Goal: Task Accomplishment & Management: Use online tool/utility

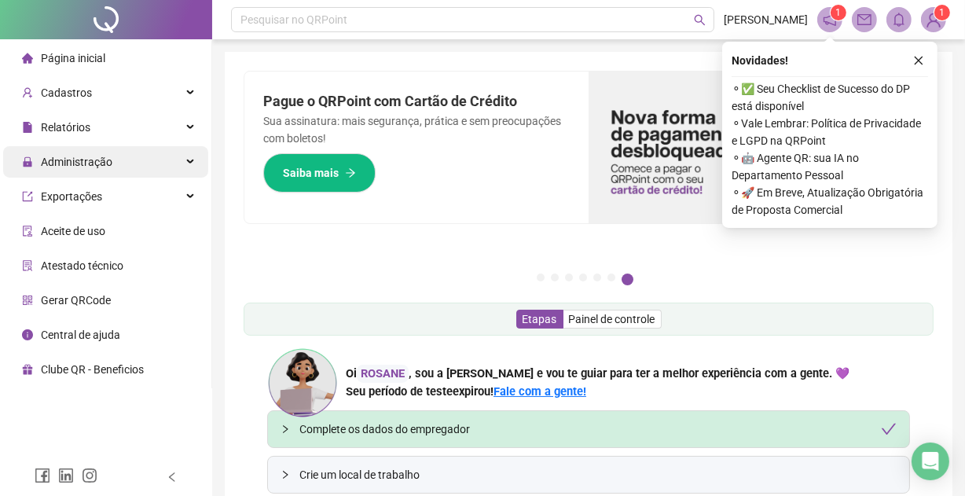
click at [82, 159] on span "Administração" at bounding box center [76, 162] width 71 height 13
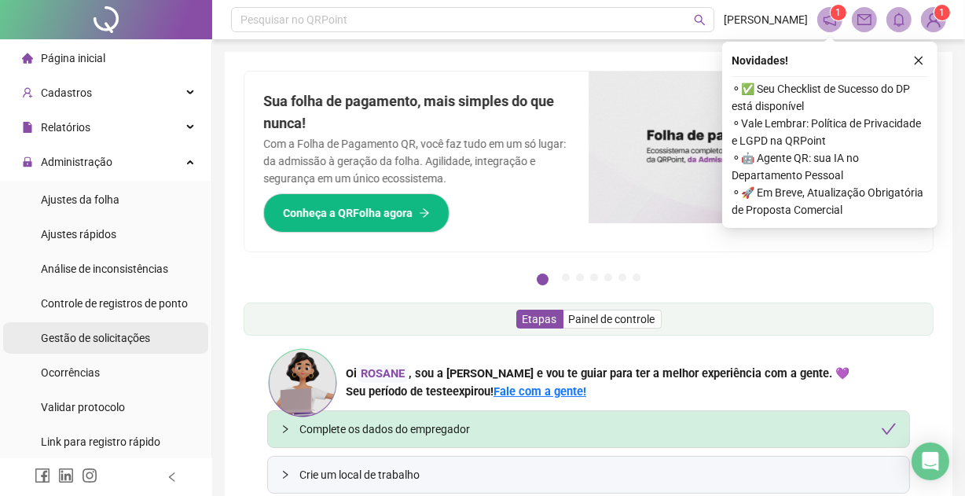
click at [118, 335] on span "Gestão de solicitações" at bounding box center [95, 337] width 109 height 13
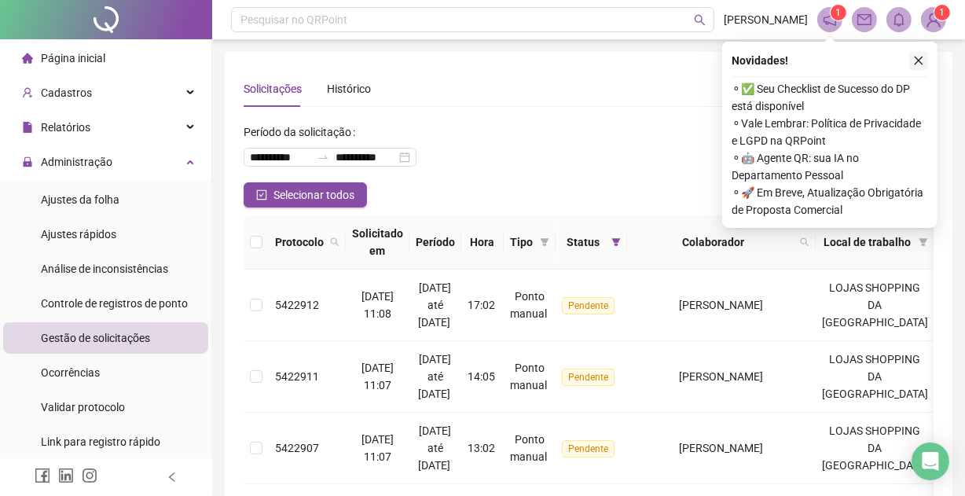
click at [916, 60] on icon "close" at bounding box center [918, 60] width 11 height 11
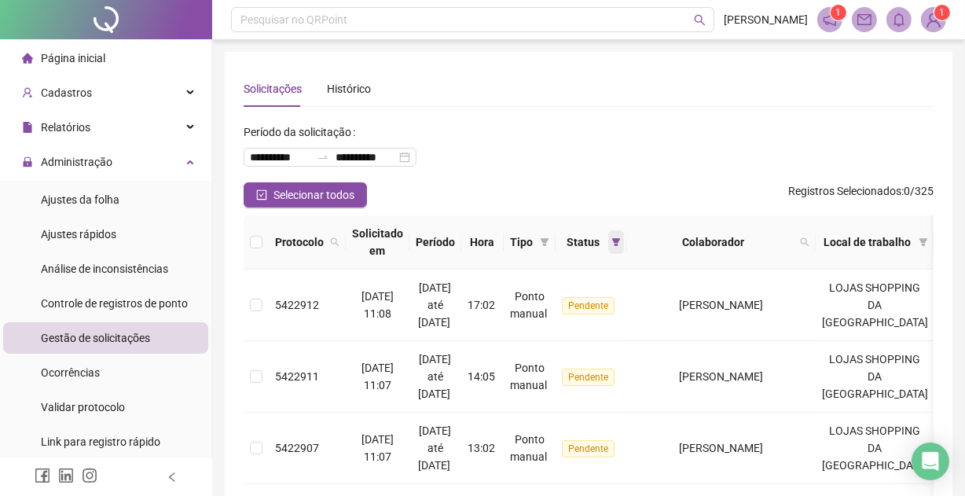
click at [621, 238] on icon "filter" at bounding box center [616, 242] width 9 height 8
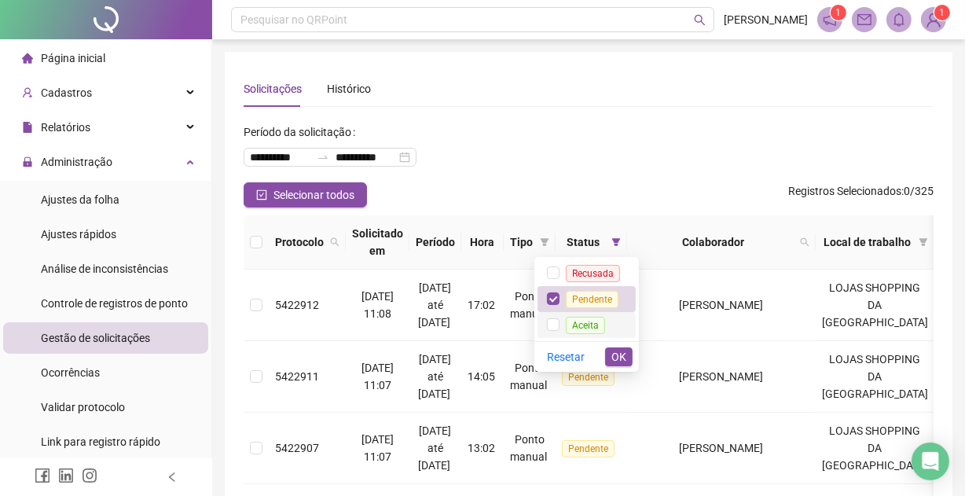
click at [591, 328] on span "Aceita" at bounding box center [585, 325] width 39 height 17
click at [621, 351] on span "OK" at bounding box center [618, 356] width 15 height 17
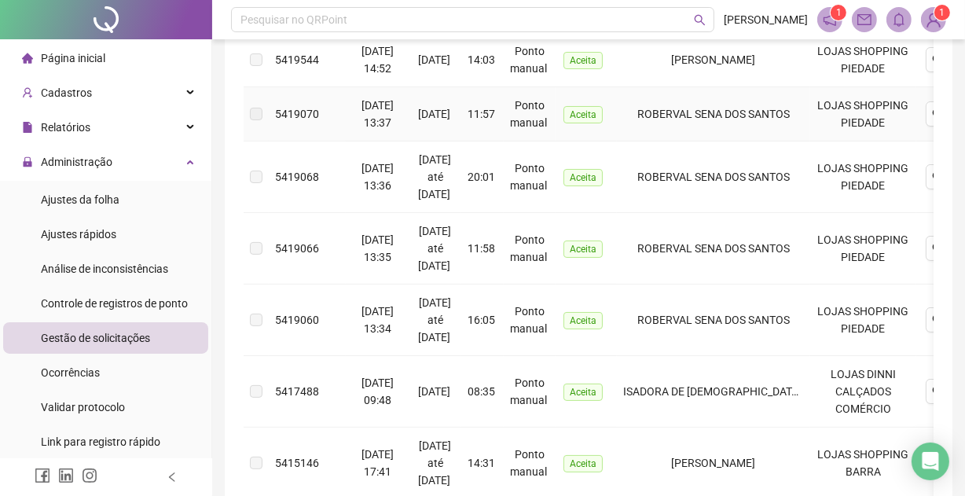
scroll to position [94, 0]
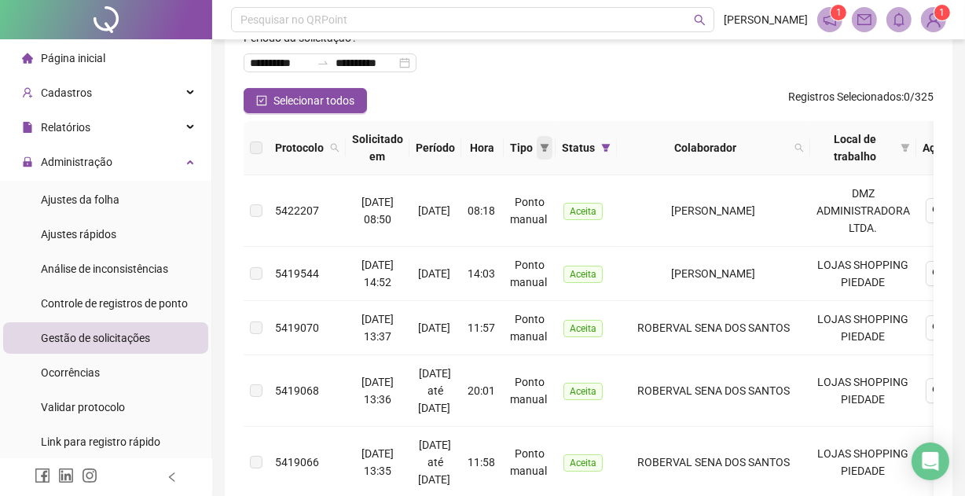
click at [549, 144] on icon "filter" at bounding box center [544, 148] width 9 height 8
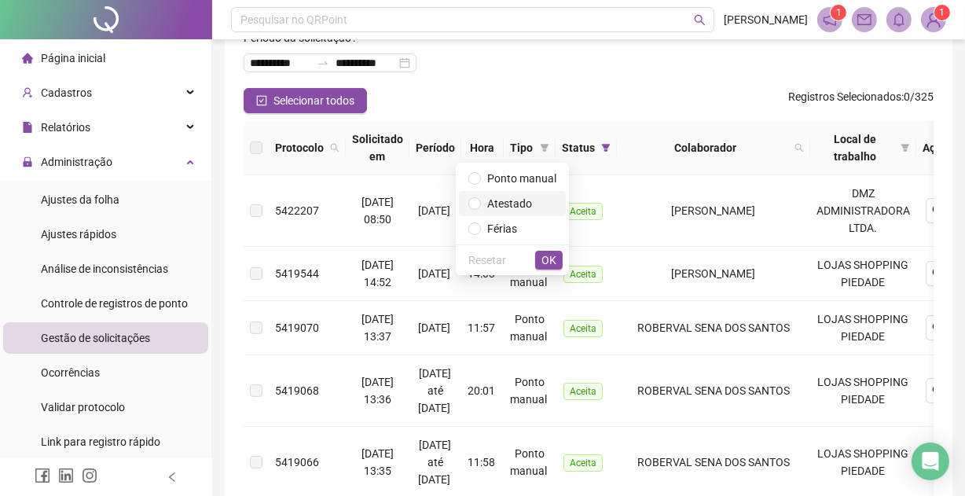
click at [519, 200] on span "Atestado" at bounding box center [509, 203] width 45 height 13
click at [549, 255] on span "OK" at bounding box center [548, 259] width 15 height 17
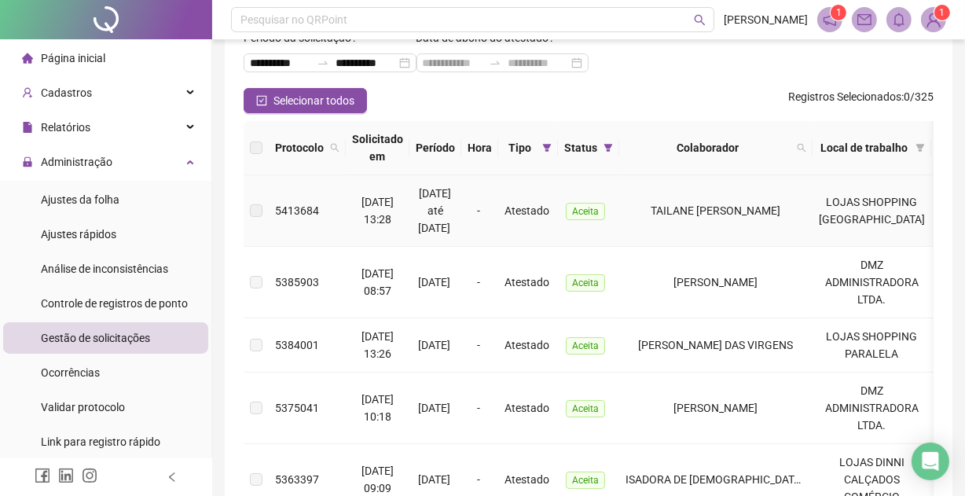
click at [707, 206] on span "TAILANE [PERSON_NAME]" at bounding box center [716, 210] width 130 height 13
click at [290, 211] on span "5413684" at bounding box center [297, 210] width 44 height 13
click at [741, 204] on span "TAILANE [PERSON_NAME]" at bounding box center [716, 210] width 130 height 13
click at [856, 196] on td "LOJAS SHOPPING [GEOGRAPHIC_DATA]" at bounding box center [871, 210] width 119 height 71
click at [741, 207] on span "TAILANE [PERSON_NAME]" at bounding box center [716, 210] width 130 height 13
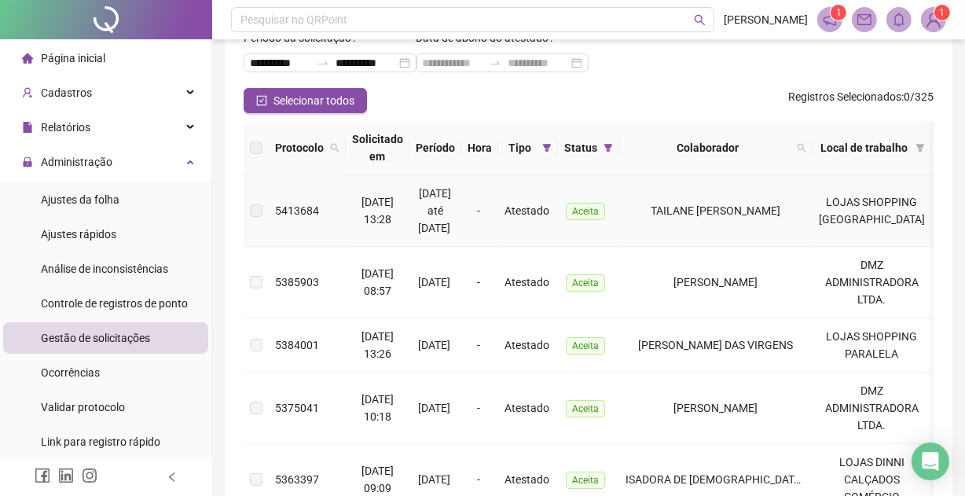
click at [543, 214] on span "Atestado" at bounding box center [526, 210] width 45 height 13
click at [452, 212] on span "[DATE] até [DATE]" at bounding box center [435, 210] width 34 height 47
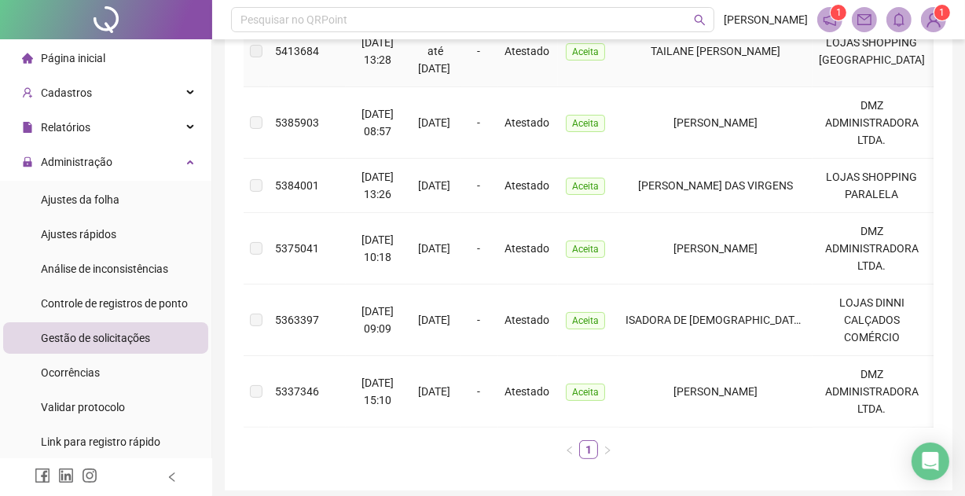
scroll to position [325, 0]
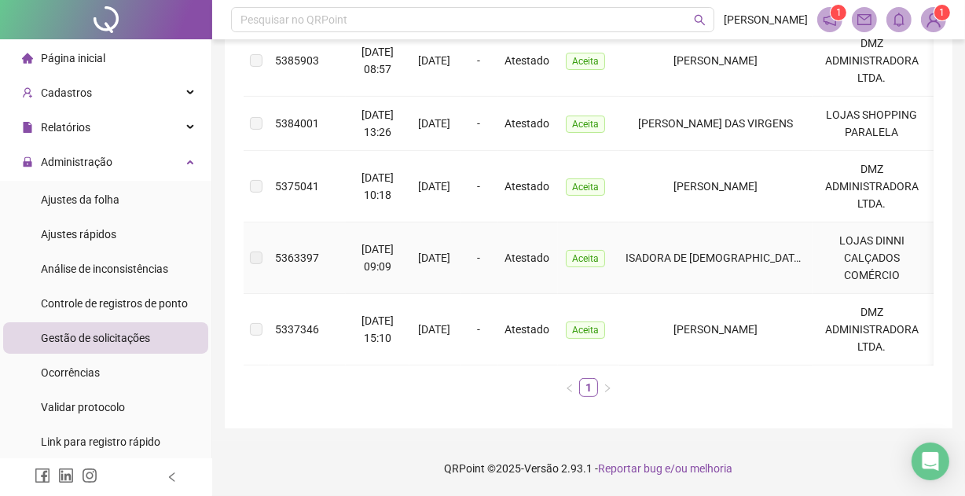
click at [544, 251] on span "Atestado" at bounding box center [526, 257] width 45 height 13
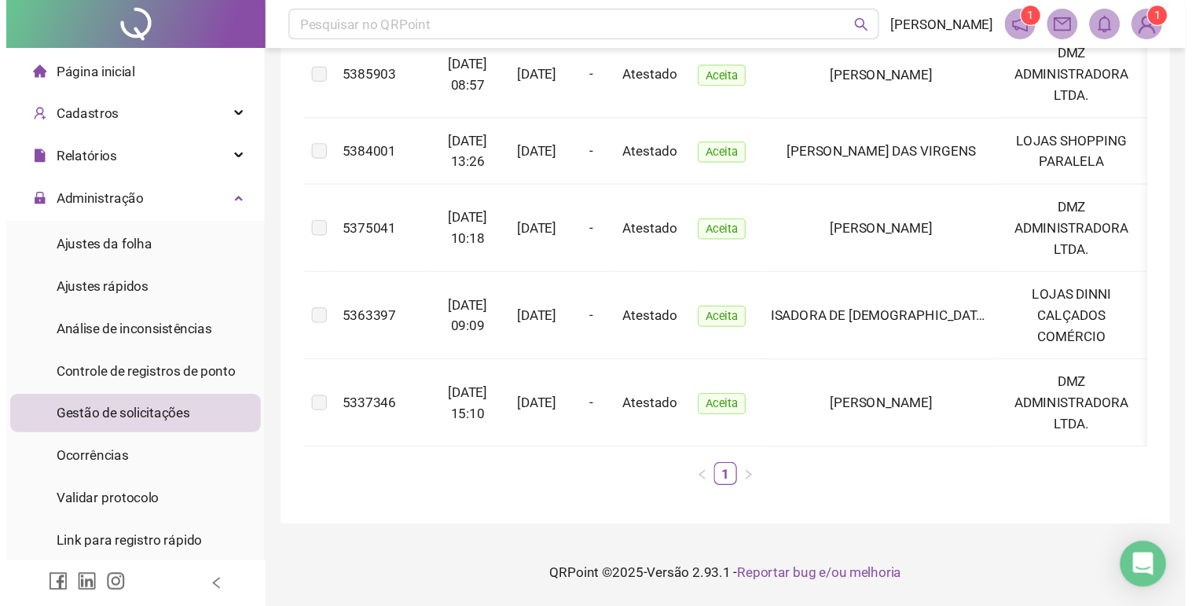
scroll to position [0, 0]
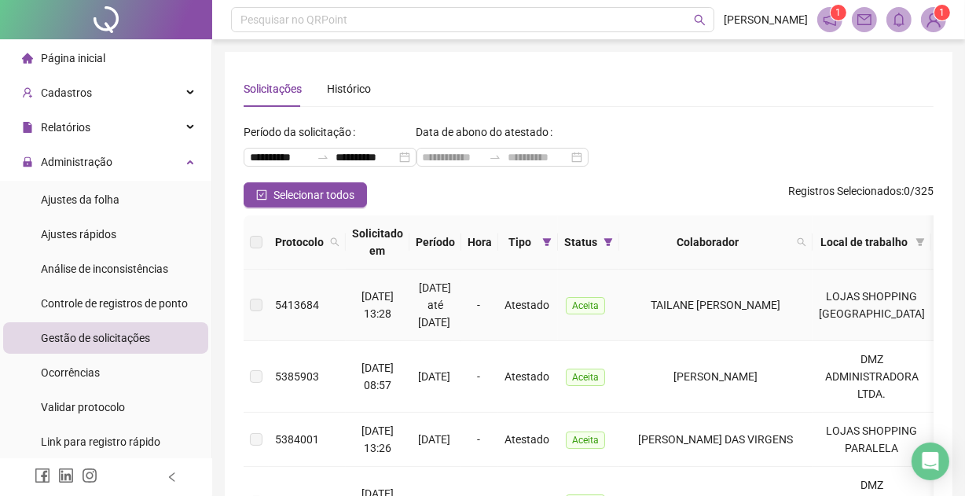
click at [937, 295] on div at bounding box center [952, 304] width 31 height 25
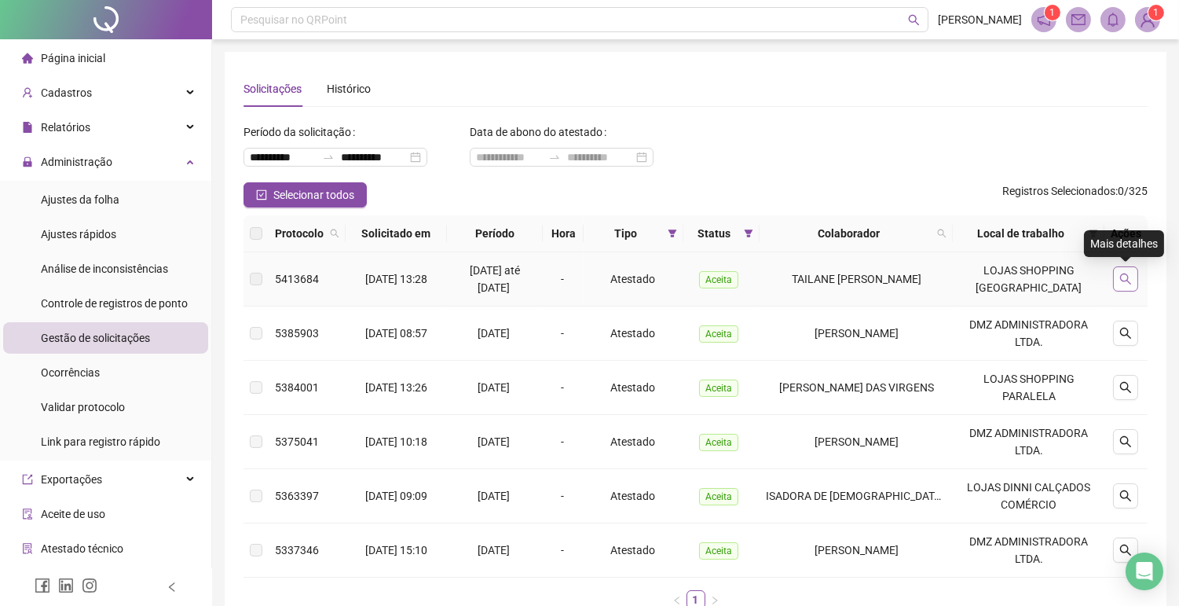
click at [975, 271] on button "button" at bounding box center [1125, 278] width 25 height 25
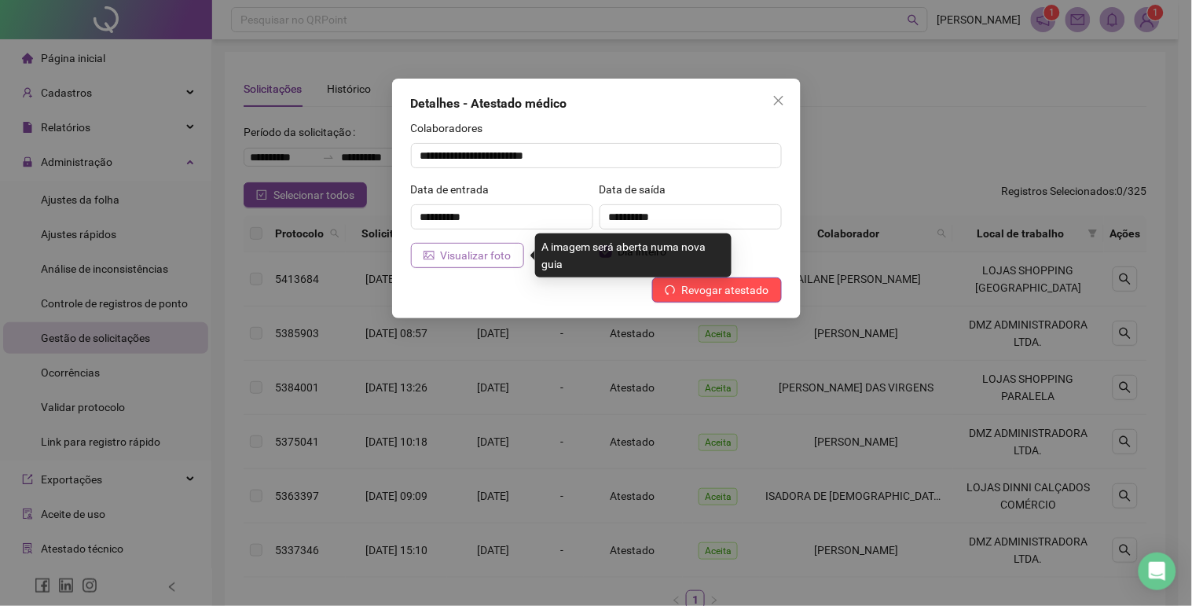
click at [465, 253] on span "Visualizar foto" at bounding box center [476, 255] width 71 height 17
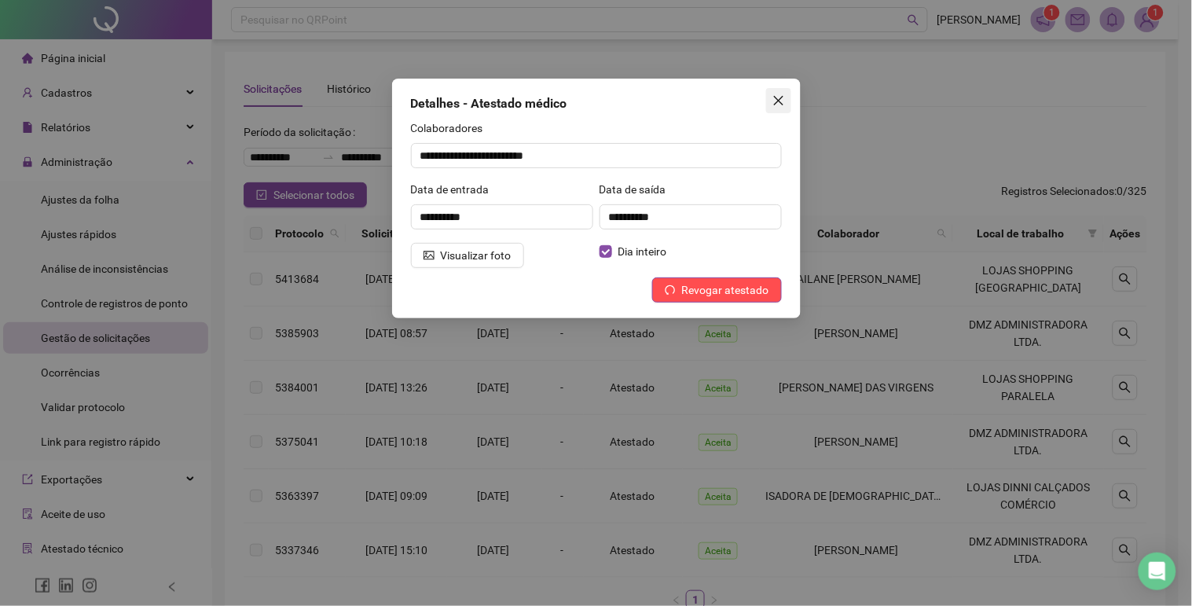
click at [778, 100] on icon "close" at bounding box center [777, 100] width 9 height 9
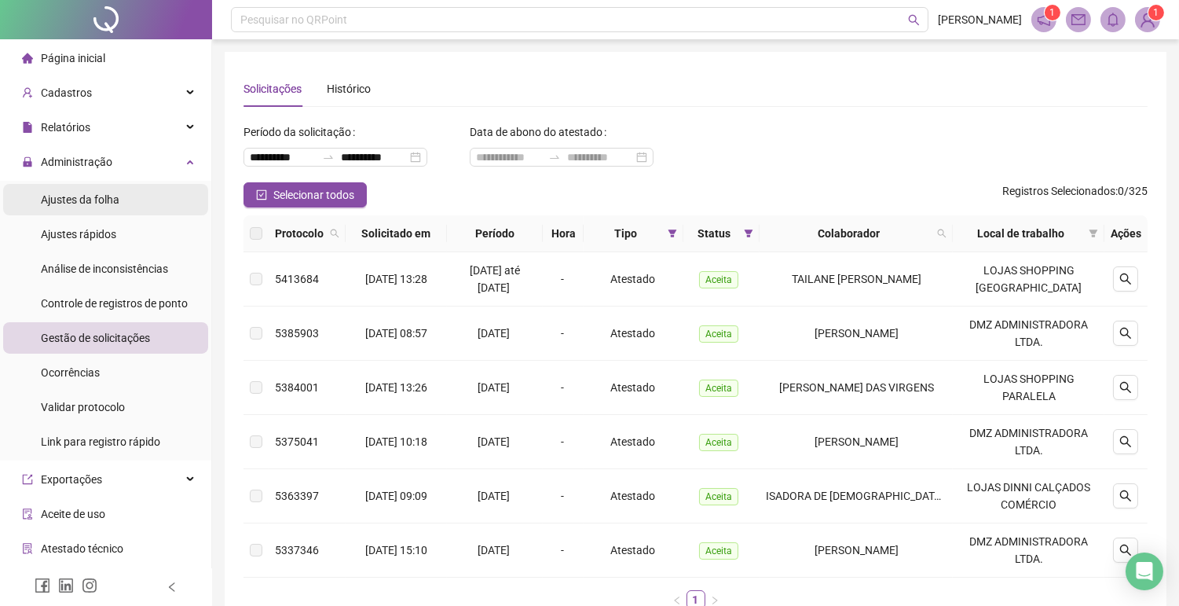
click at [97, 200] on span "Ajustes da folha" at bounding box center [80, 199] width 79 height 13
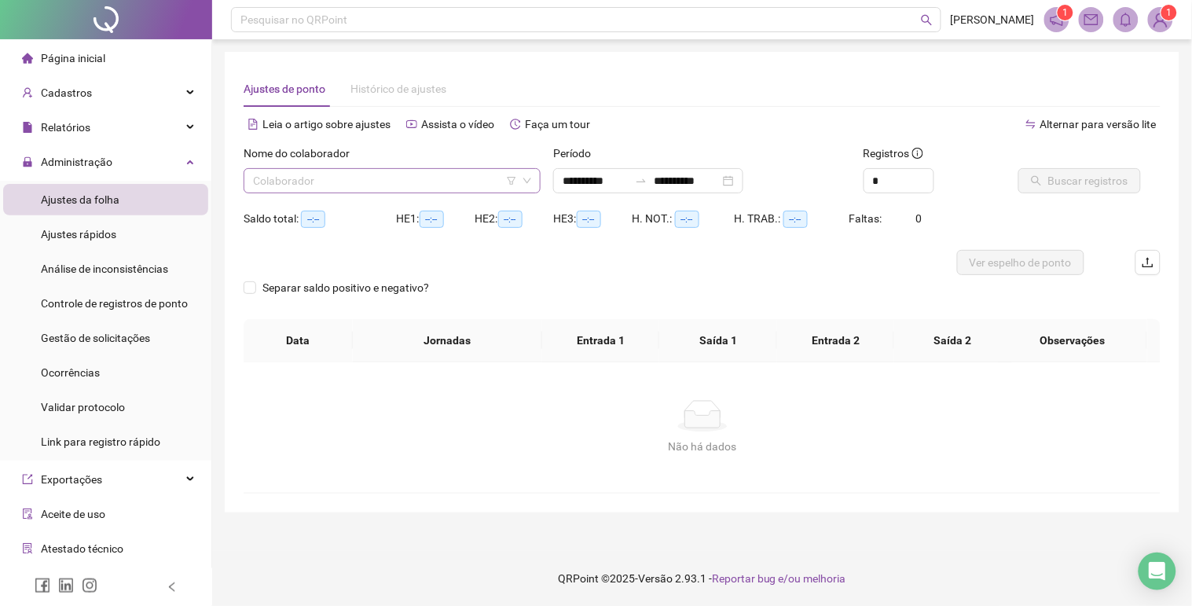
type input "**********"
click at [394, 185] on input "search" at bounding box center [385, 181] width 264 height 24
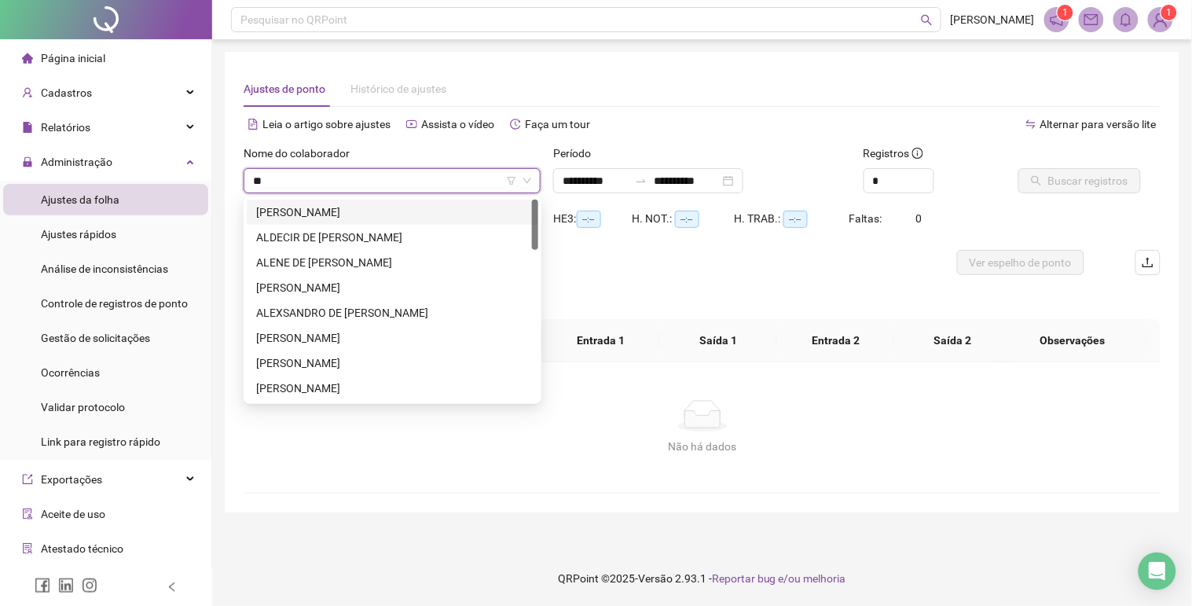
type input "*"
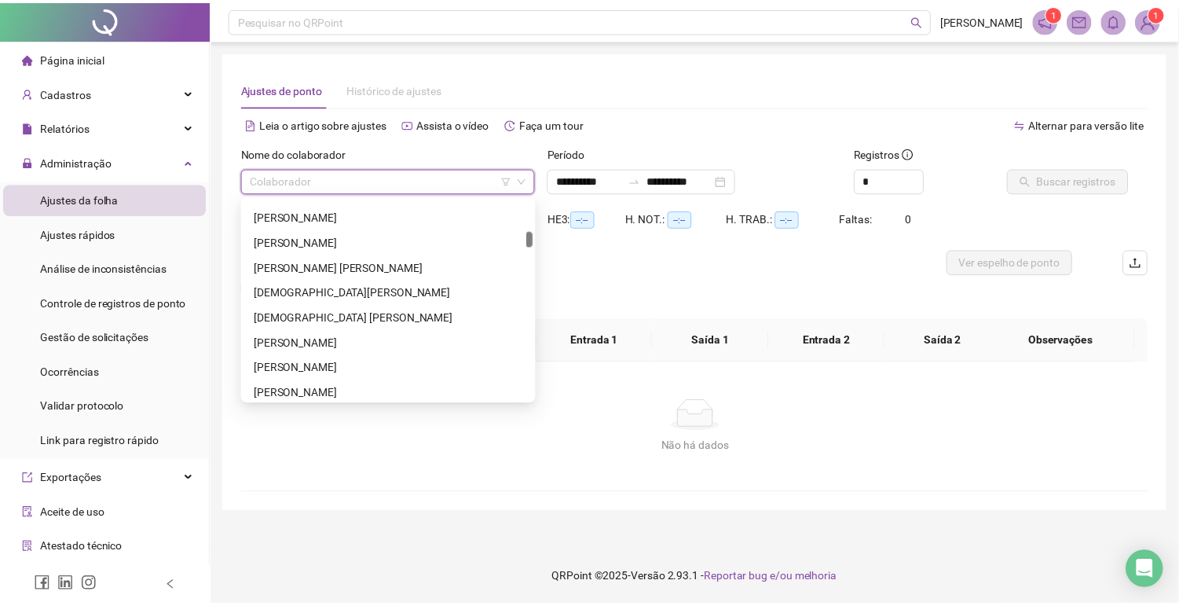
scroll to position [436, 0]
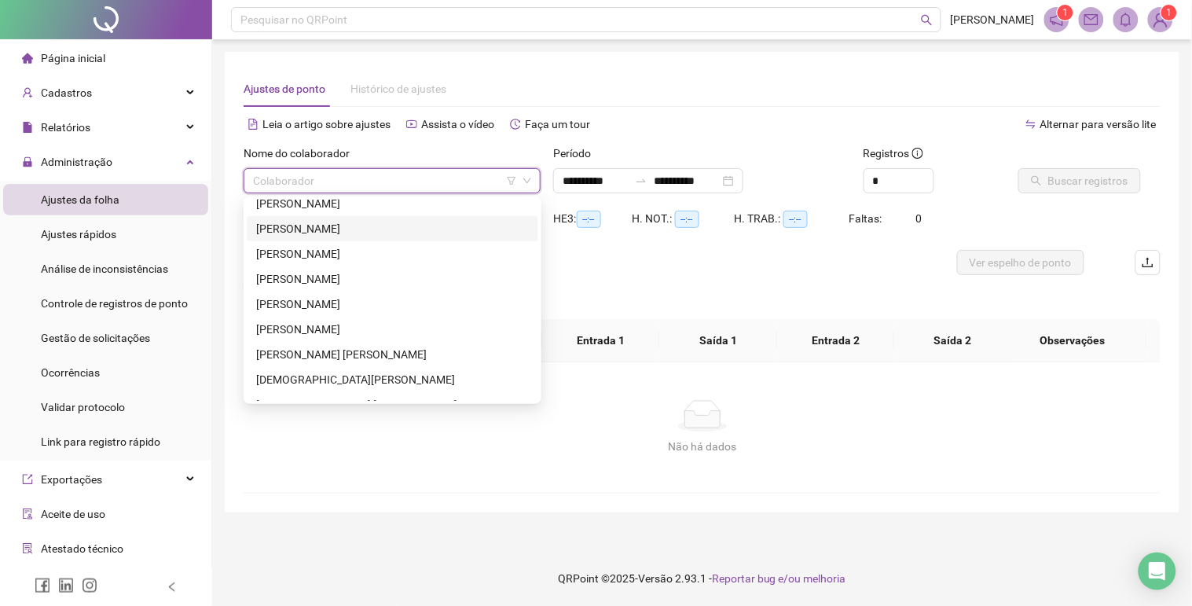
click at [332, 229] on div "[PERSON_NAME]" at bounding box center [392, 228] width 273 height 17
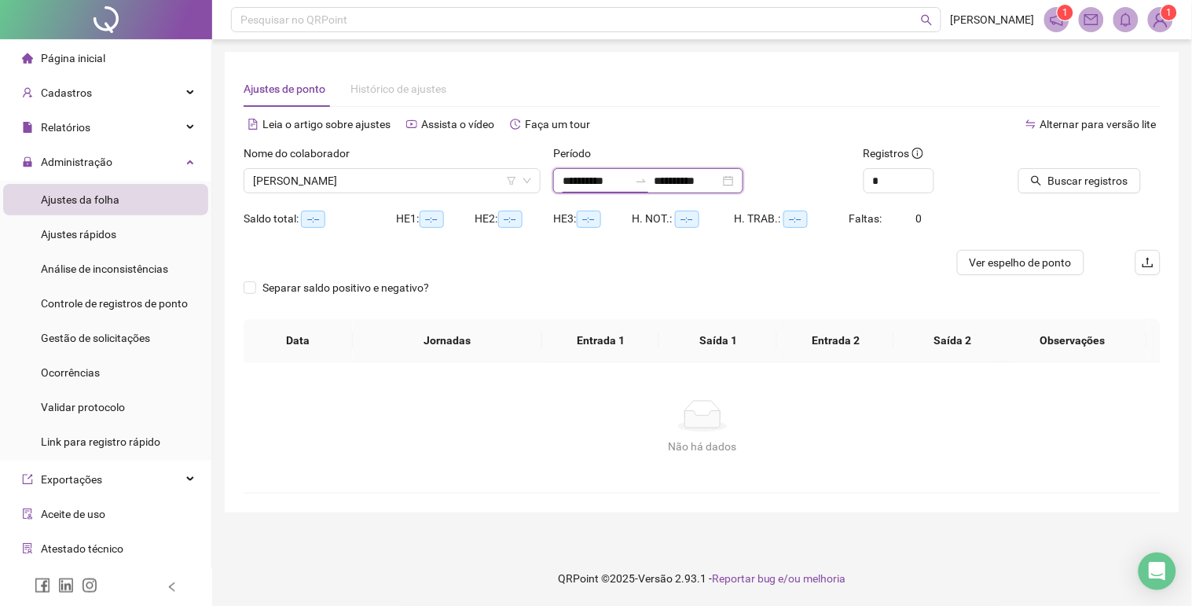
click at [628, 178] on input "**********" at bounding box center [595, 180] width 66 height 17
click at [785, 94] on div "Ajustes de ponto Histórico de ajustes" at bounding box center [701, 89] width 917 height 36
click at [975, 173] on span "Buscar registros" at bounding box center [1088, 180] width 80 height 17
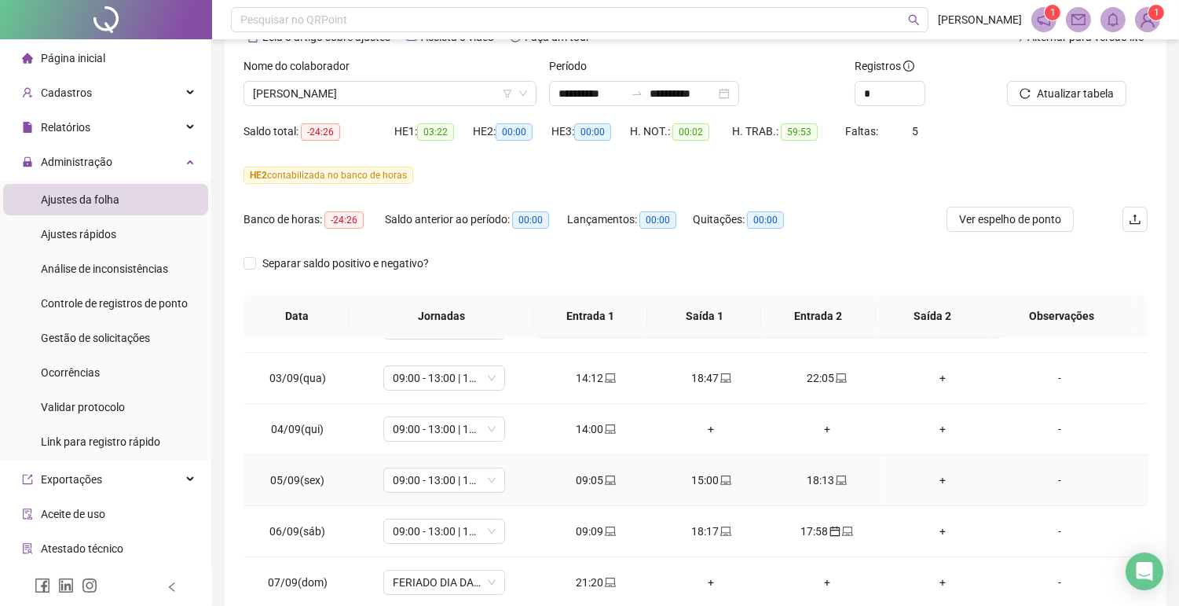
scroll to position [174, 0]
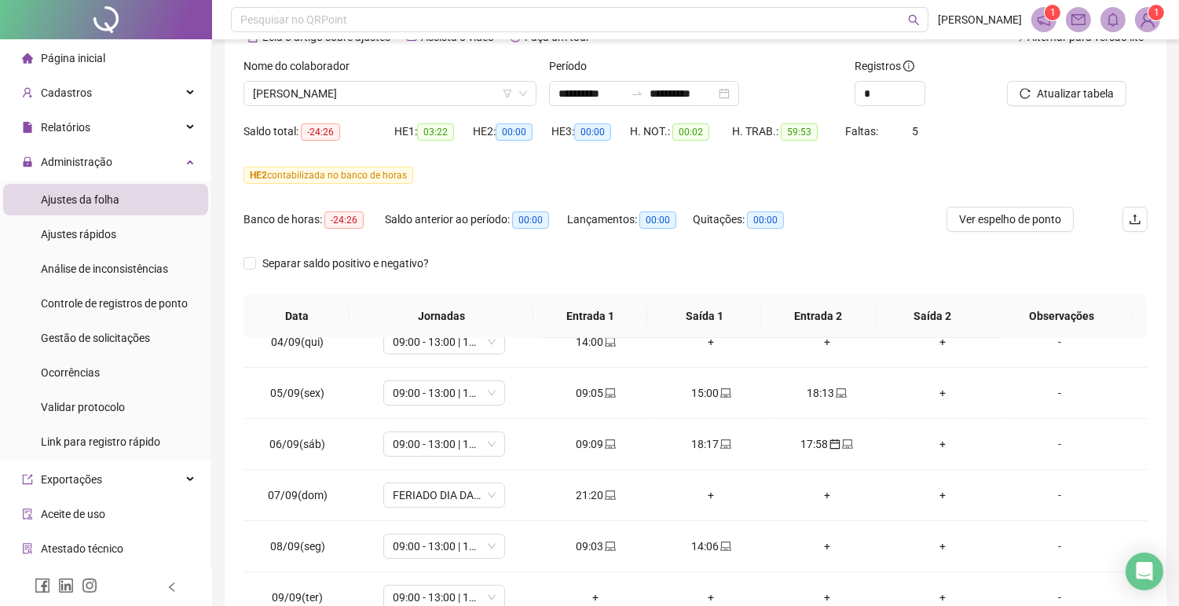
drag, startPoint x: 601, startPoint y: 403, endPoint x: 512, endPoint y: 257, distance: 170.9
click at [512, 257] on div "Separar saldo positivo e negativo?" at bounding box center [695, 273] width 904 height 44
click at [108, 124] on div "Relatórios" at bounding box center [105, 127] width 205 height 31
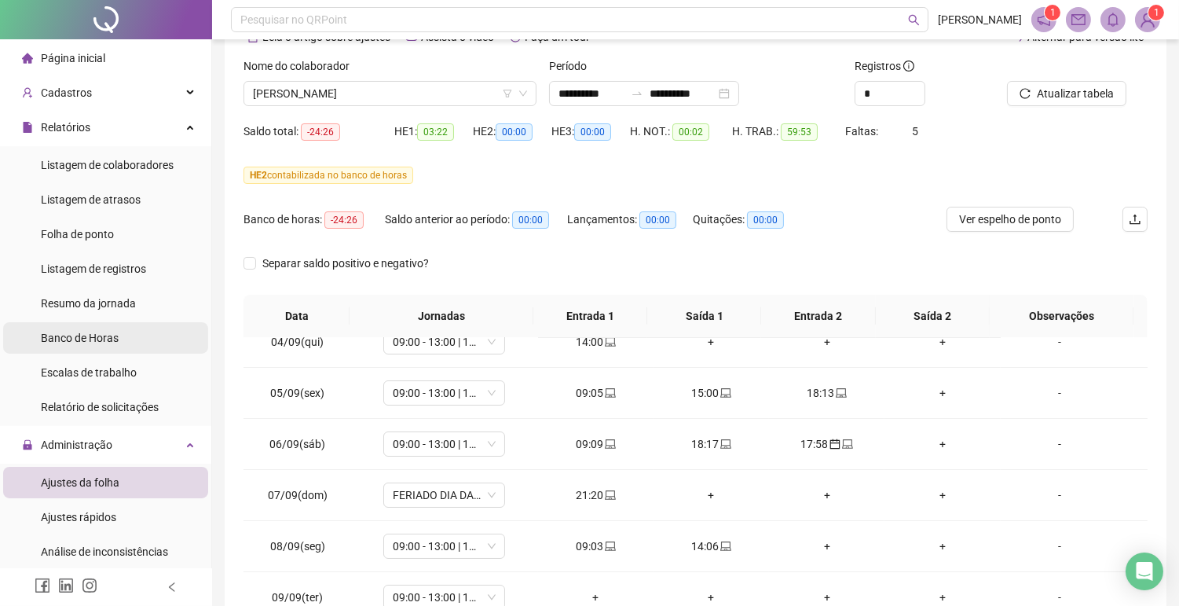
click at [88, 331] on span "Banco de Horas" at bounding box center [80, 337] width 78 height 13
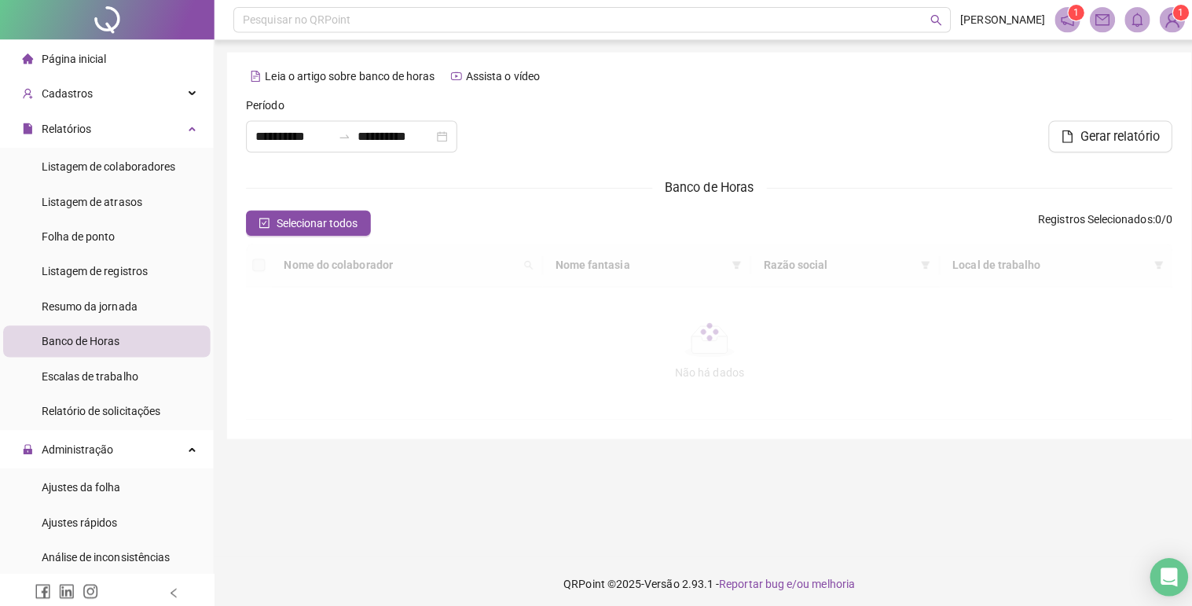
type input "**********"
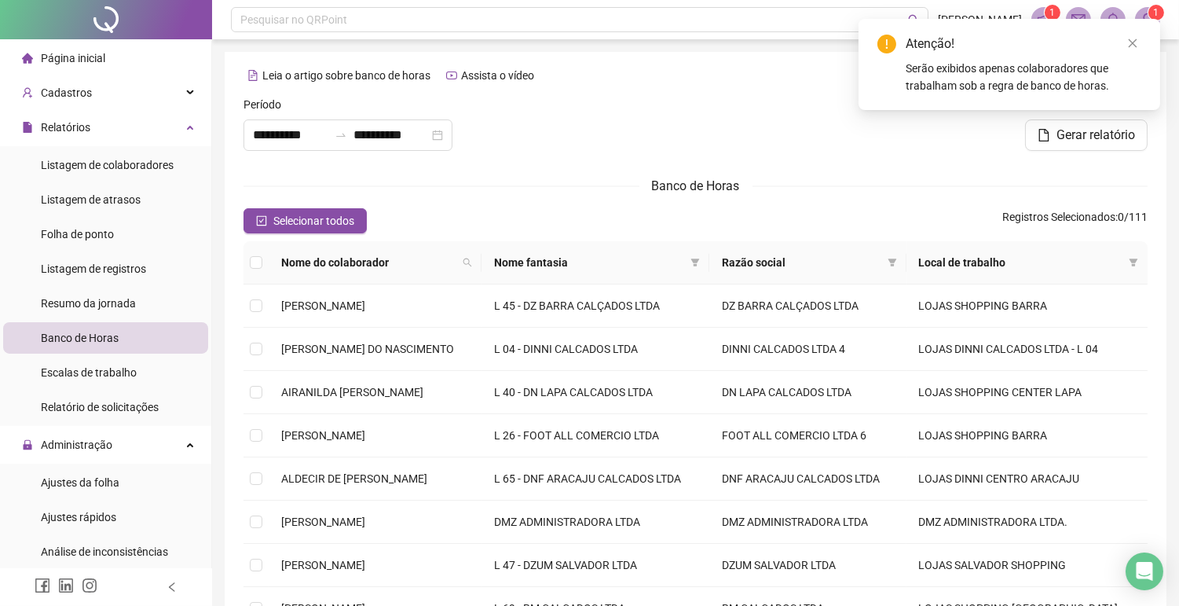
click at [481, 258] on th "Nome do colaborador" at bounding box center [375, 262] width 213 height 43
click at [475, 254] on span at bounding box center [467, 263] width 16 height 24
type input "******"
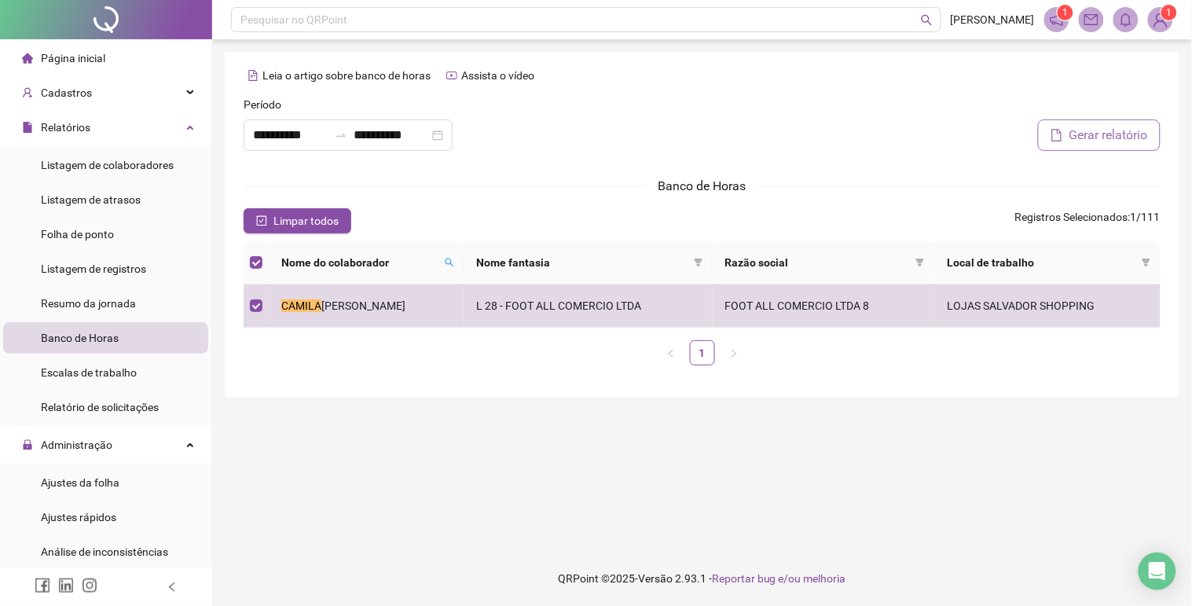
click at [975, 123] on button "Gerar relatório" at bounding box center [1099, 134] width 123 height 31
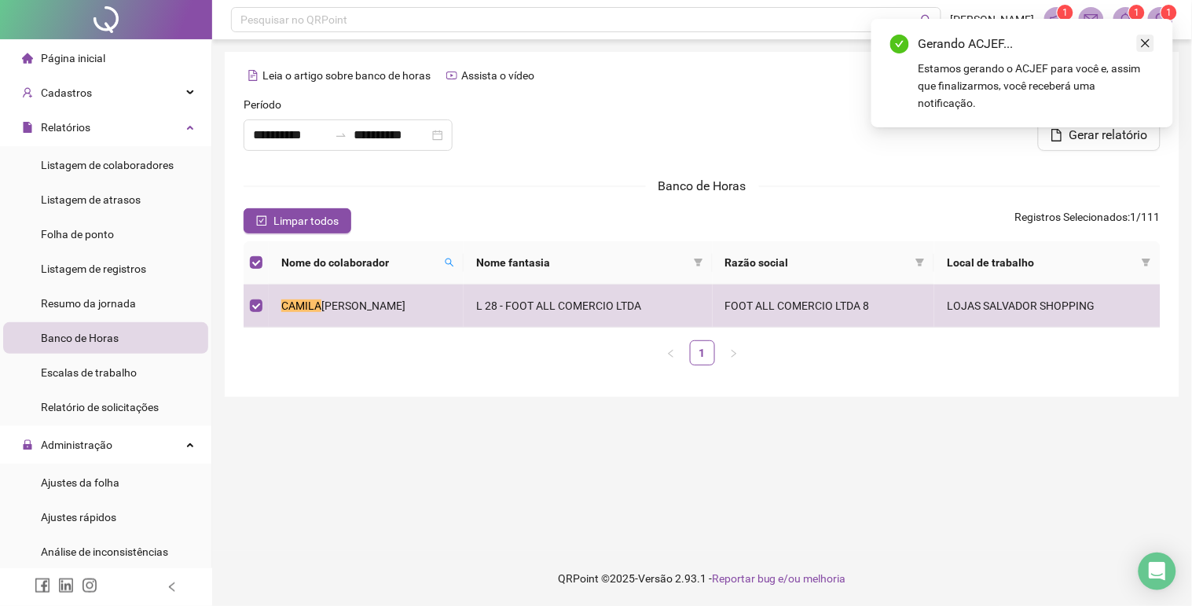
click at [975, 42] on icon "close" at bounding box center [1145, 43] width 9 height 9
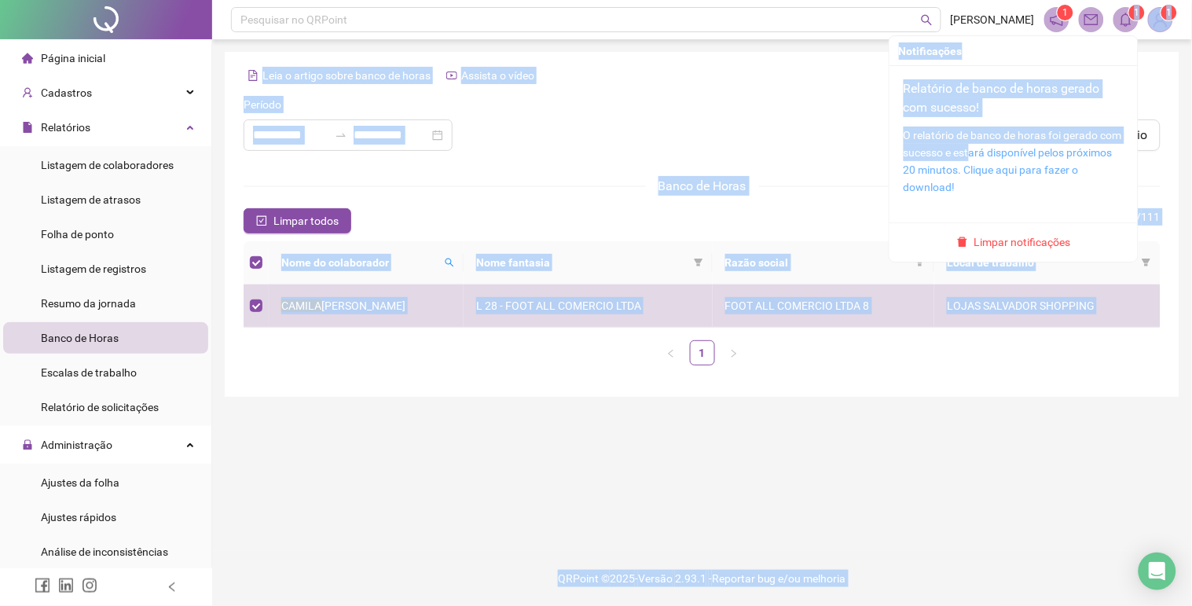
drag, startPoint x: 1128, startPoint y: 13, endPoint x: 995, endPoint y: 152, distance: 192.8
click at [975, 152] on body "**********" at bounding box center [596, 303] width 1192 height 606
drag, startPoint x: 995, startPoint y: 152, endPoint x: 811, endPoint y: 118, distance: 187.0
click at [811, 118] on div at bounding box center [701, 130] width 309 height 68
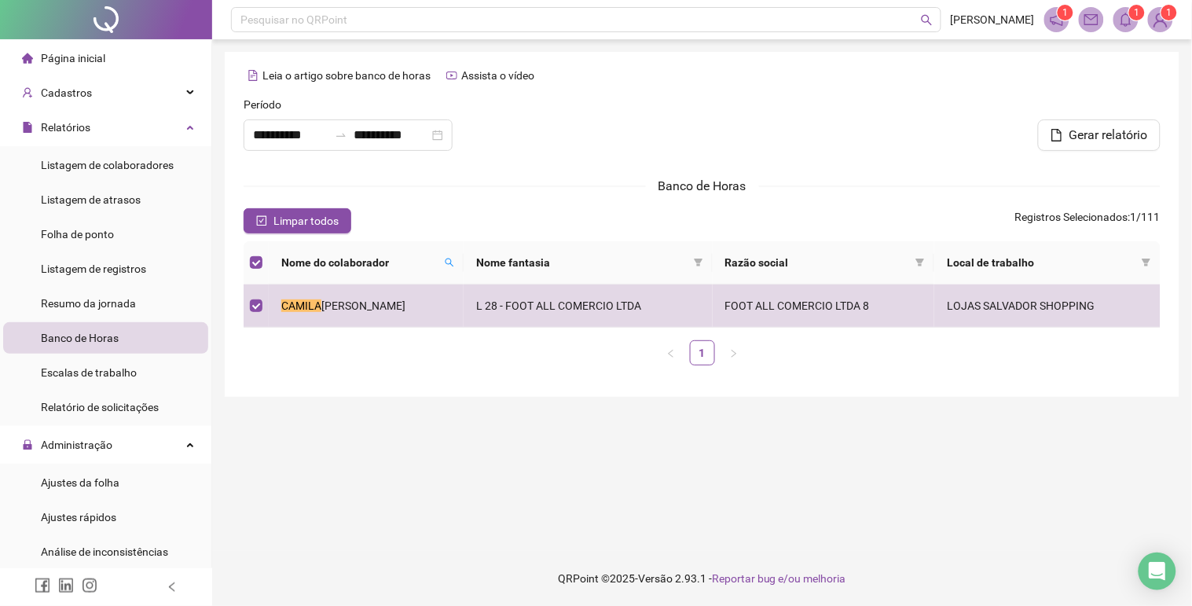
click at [975, 16] on sup "1" at bounding box center [1137, 13] width 16 height 16
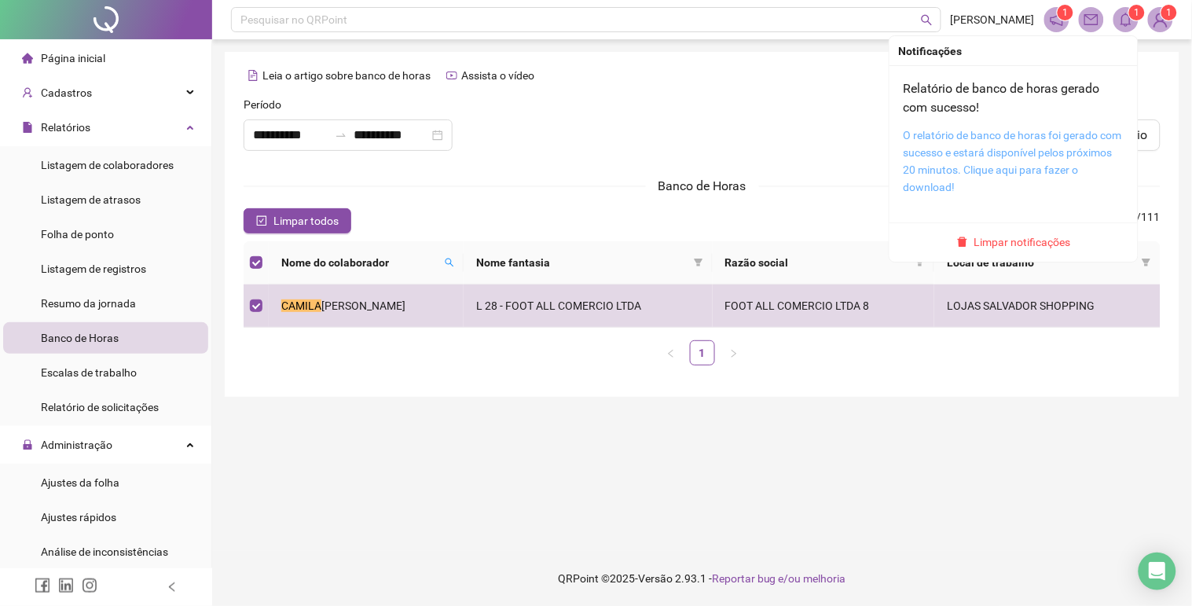
click at [975, 138] on link "O relatório de banco de horas foi gerado com sucesso e estará disponível pelos …" at bounding box center [1012, 161] width 218 height 64
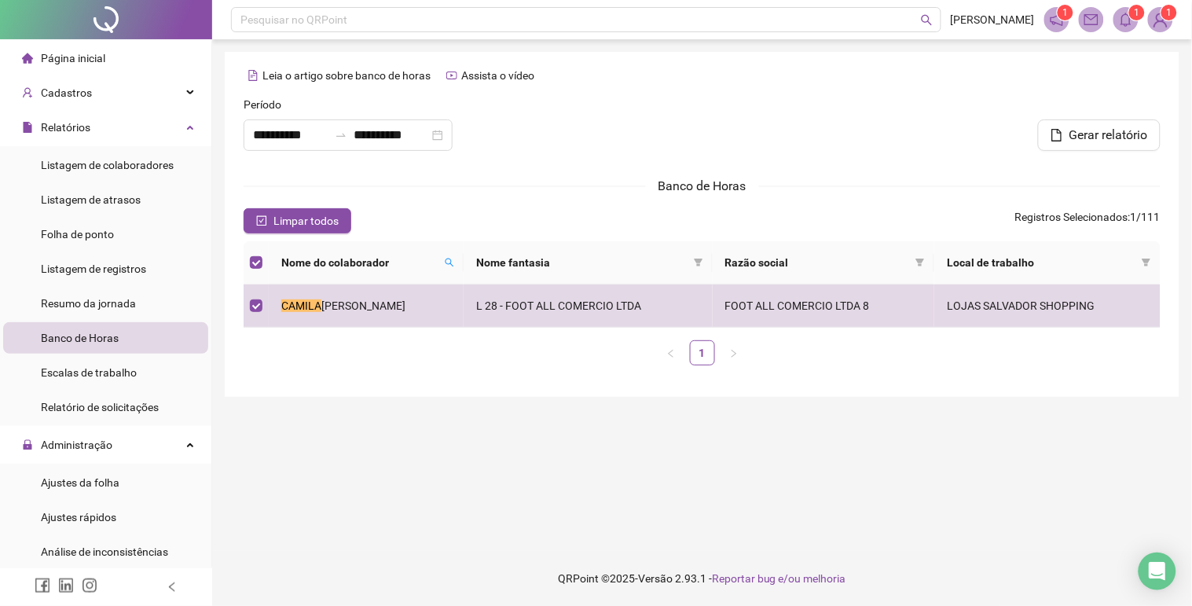
click at [507, 412] on main "**********" at bounding box center [702, 295] width 954 height 486
click at [264, 260] on th at bounding box center [255, 262] width 25 height 43
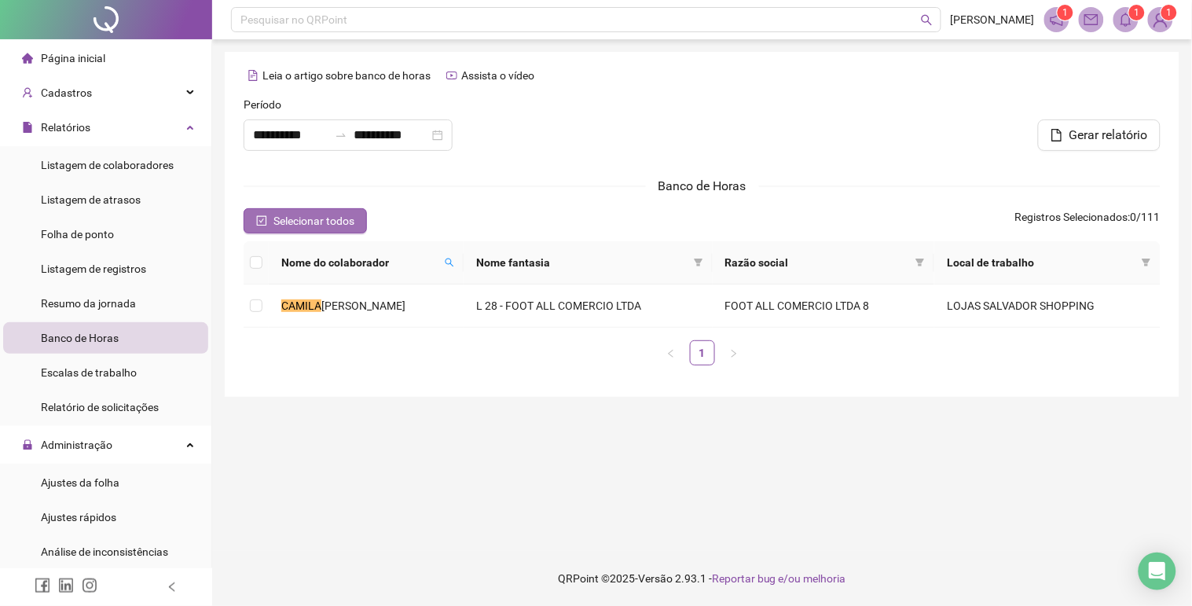
click at [297, 214] on span "Selecionar todos" at bounding box center [313, 220] width 81 height 17
click at [975, 408] on main "**********" at bounding box center [702, 295] width 954 height 486
click at [104, 334] on span "Banco de Horas" at bounding box center [80, 337] width 78 height 13
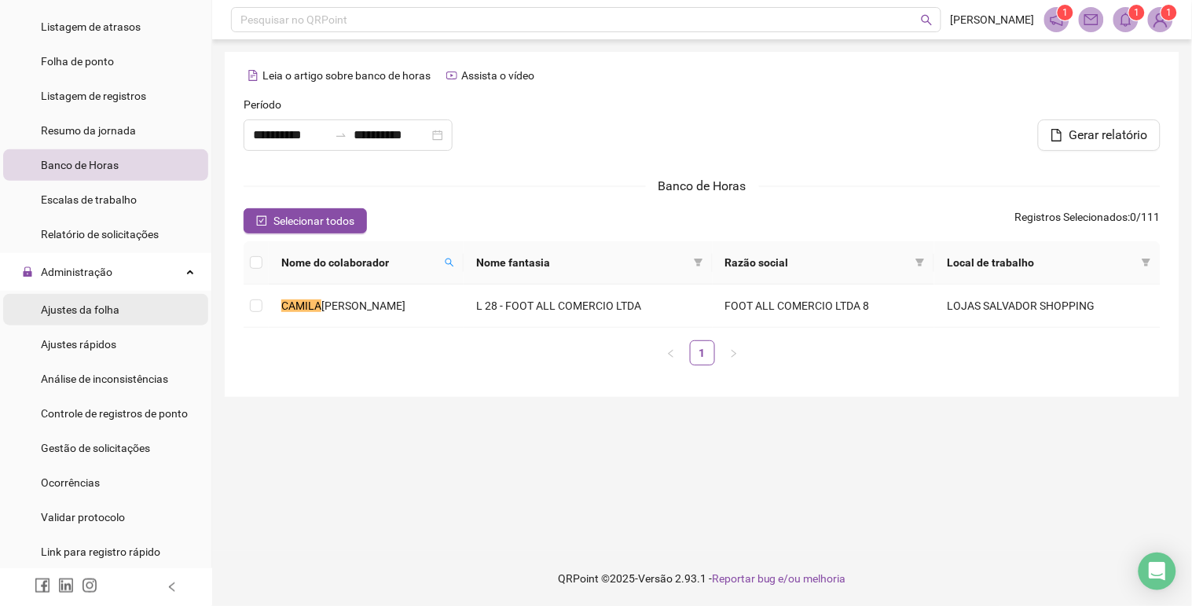
scroll to position [85, 0]
